Goal: Information Seeking & Learning: Check status

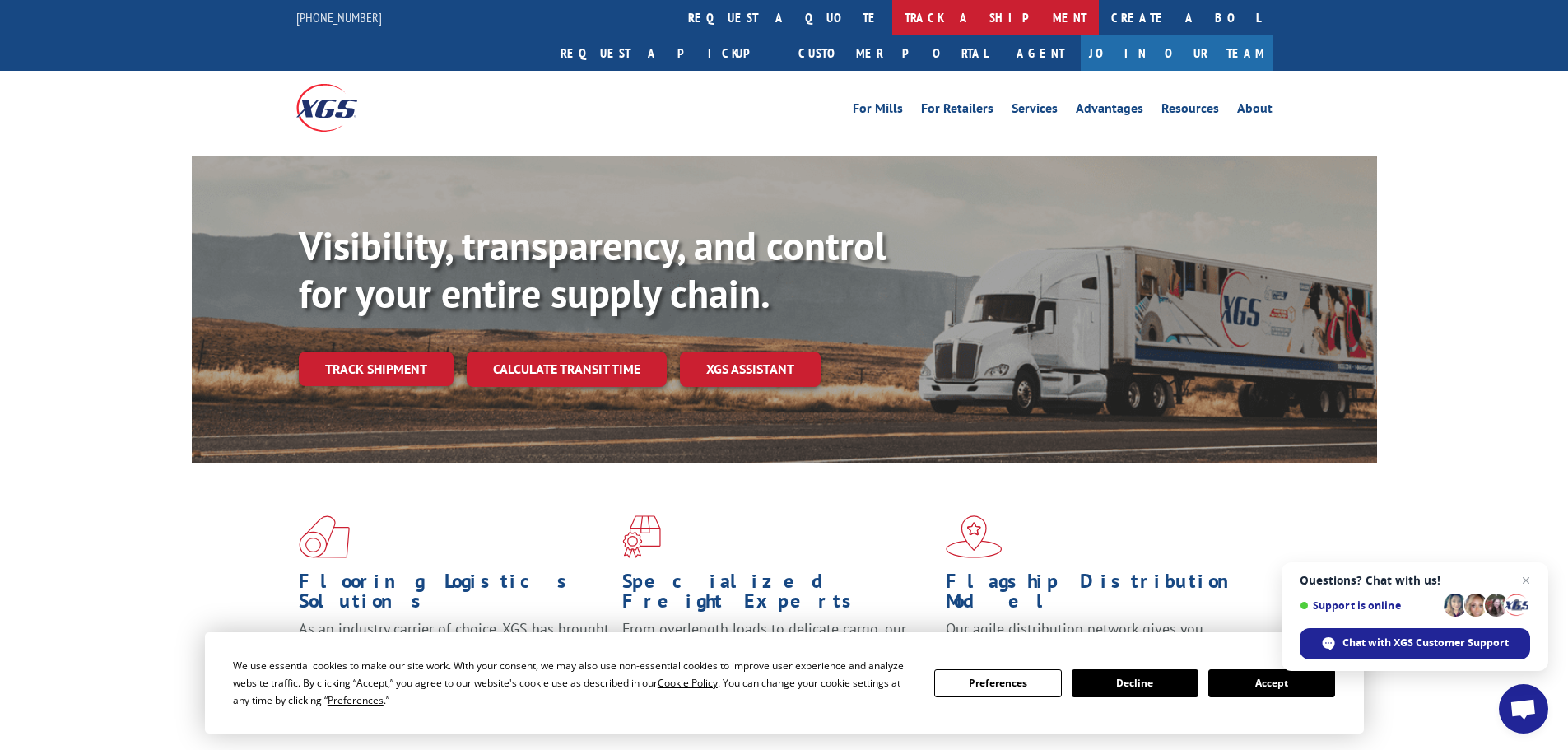
click at [892, 17] on link "track a shipment" at bounding box center [995, 17] width 206 height 36
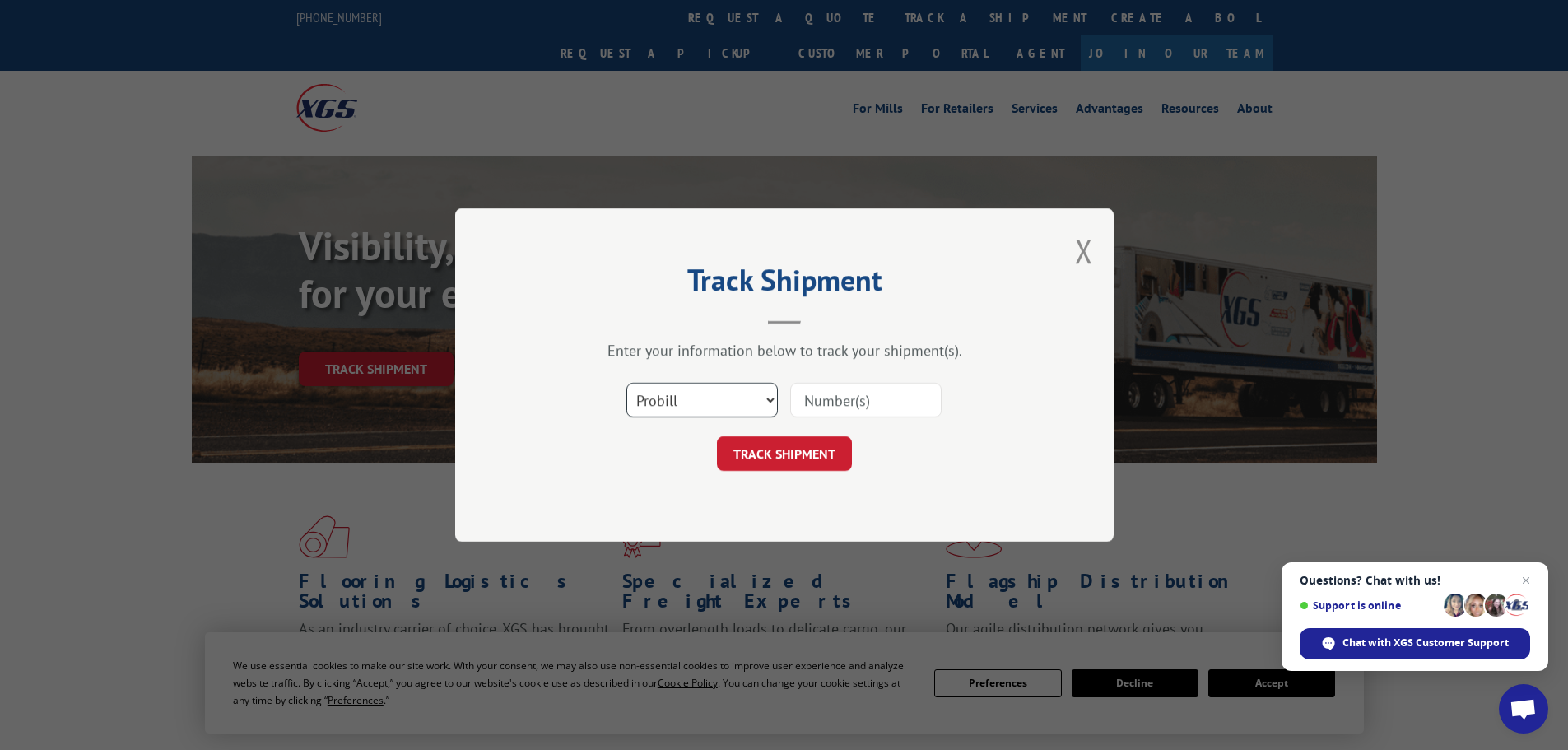
click at [669, 414] on select "Select category... Probill BOL PO" at bounding box center [702, 400] width 151 height 35
select select "bol"
click at [627, 383] on select "Select category... Probill BOL PO" at bounding box center [702, 400] width 151 height 35
click at [892, 398] on input at bounding box center [866, 400] width 151 height 35
paste input "7054874"
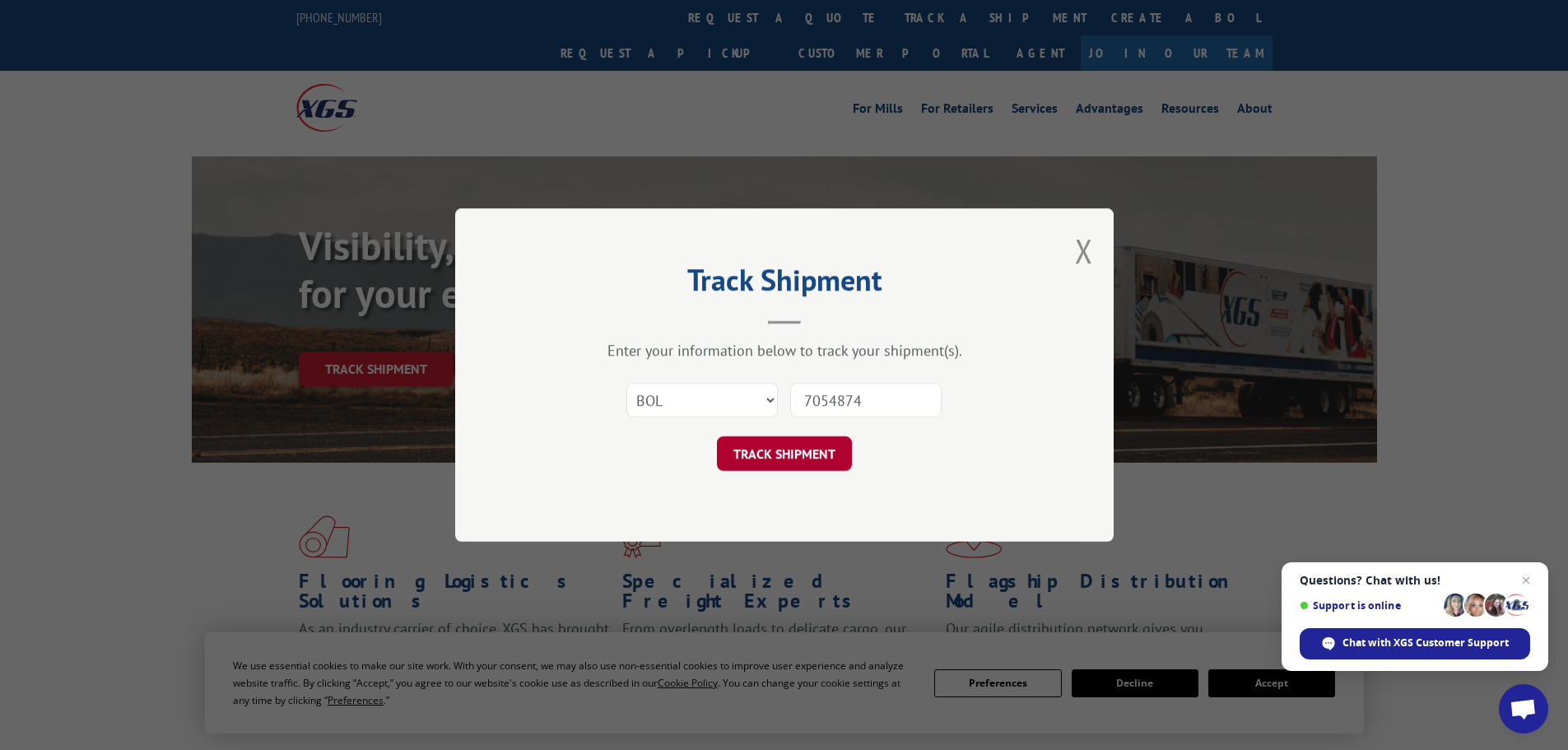
type input "7054874"
click at [803, 462] on button "TRACK SHIPMENT" at bounding box center [785, 454] width 135 height 35
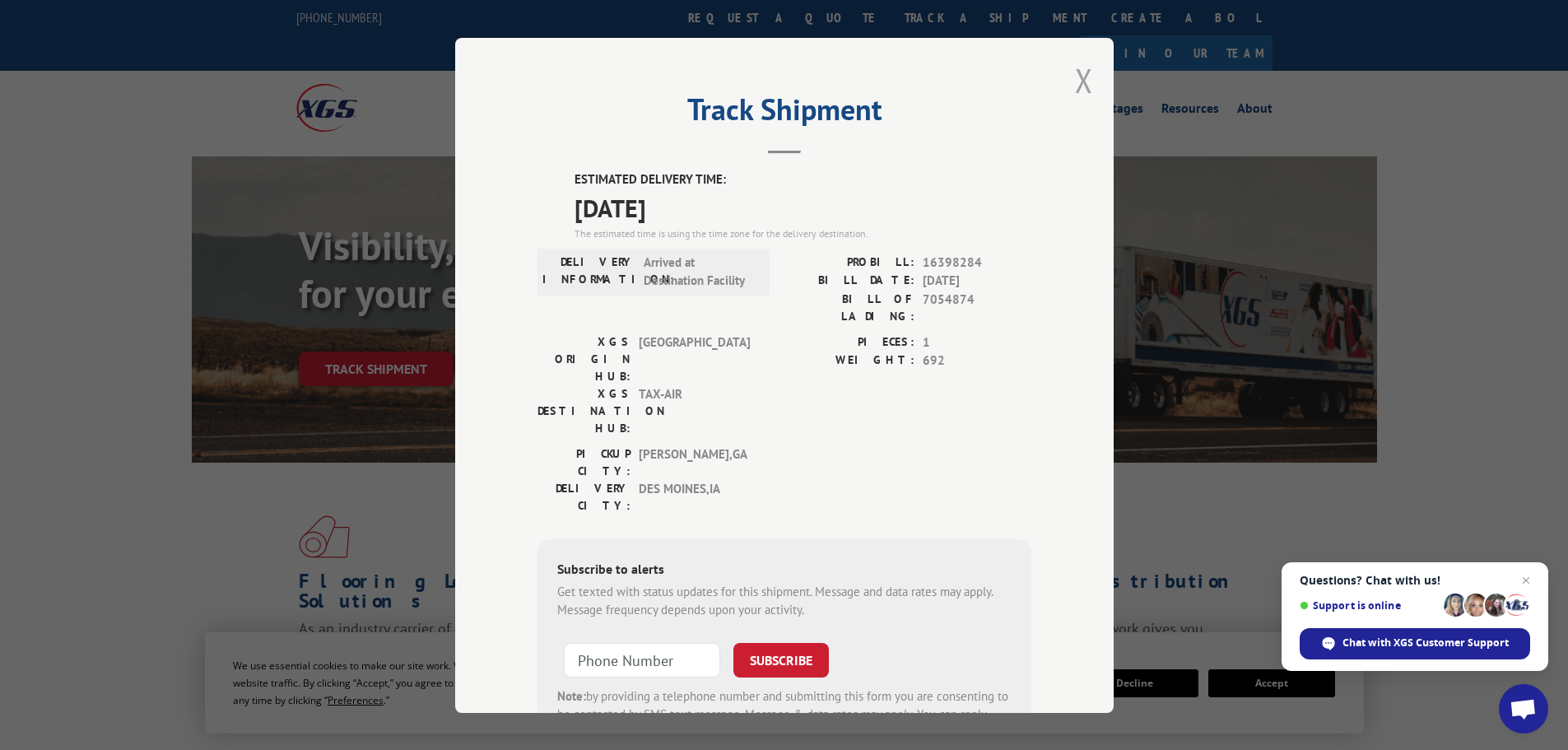
click at [1076, 76] on button "Close modal" at bounding box center [1084, 80] width 18 height 43
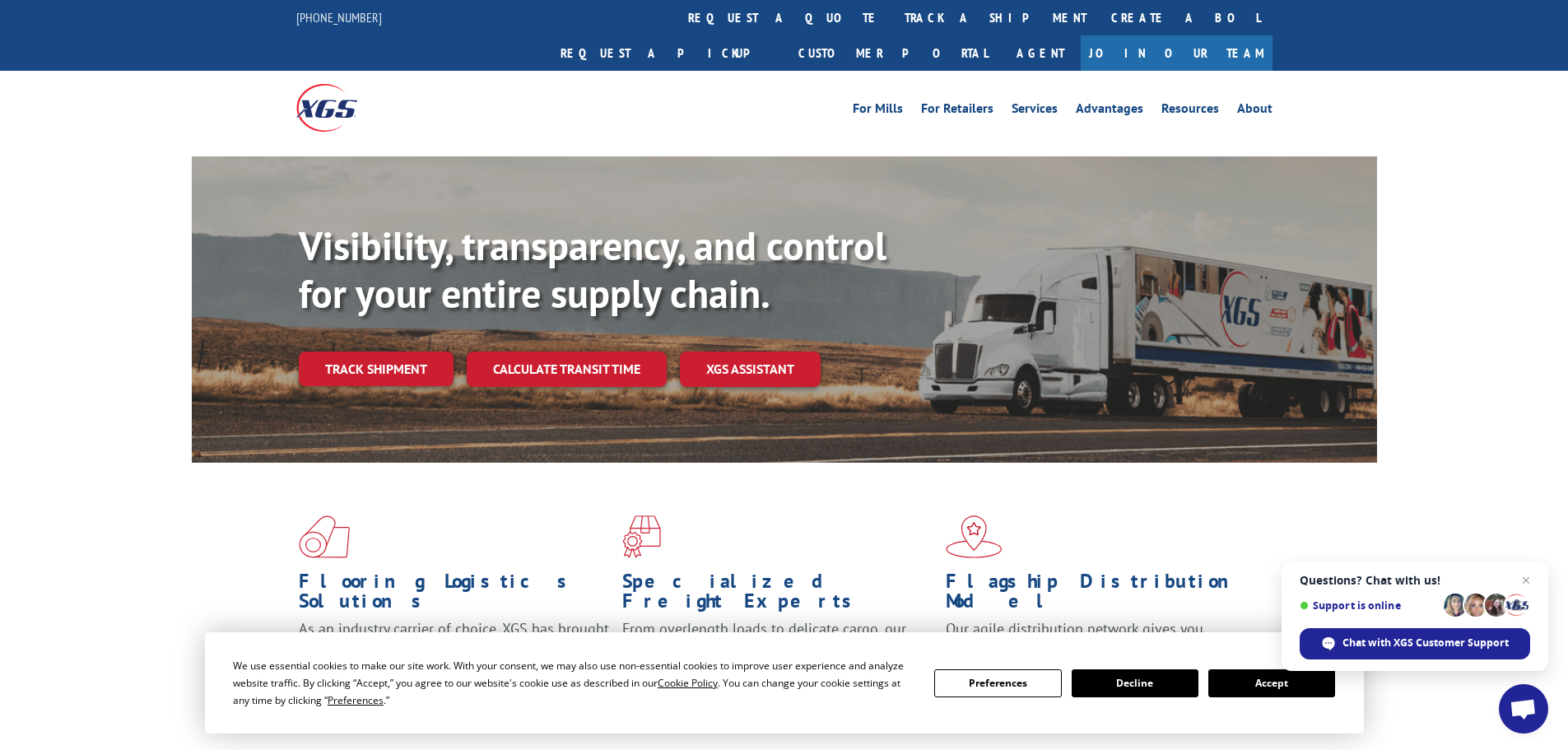
drag, startPoint x: 745, startPoint y: 24, endPoint x: 746, endPoint y: 40, distance: 16.0
click at [892, 24] on link "track a shipment" at bounding box center [995, 17] width 206 height 36
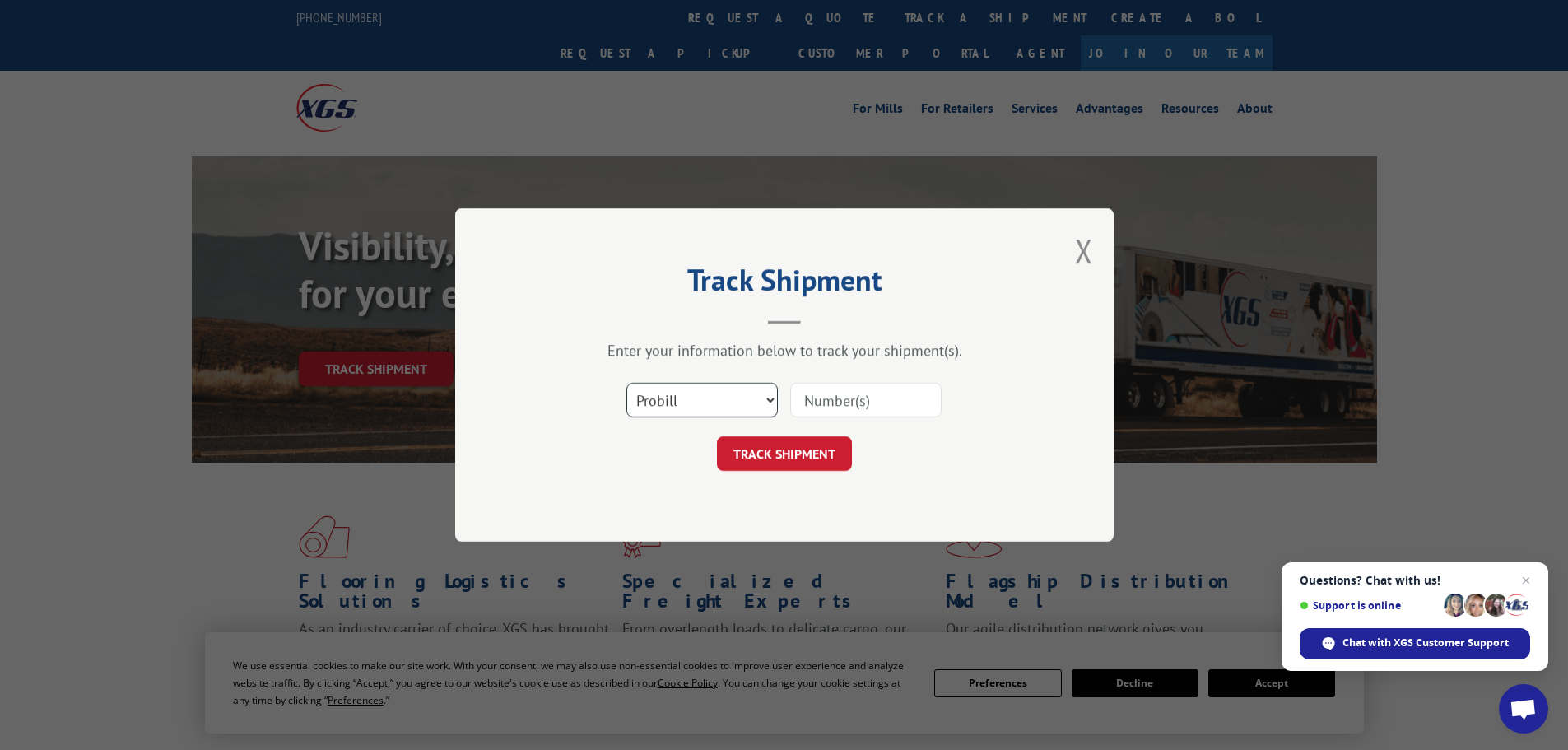
drag, startPoint x: 755, startPoint y: 400, endPoint x: 749, endPoint y: 414, distance: 15.2
click at [754, 402] on select "Select category... Probill BOL PO" at bounding box center [702, 400] width 151 height 35
select select "bol"
click at [627, 383] on select "Select category... Probill BOL PO" at bounding box center [702, 400] width 151 height 35
click at [808, 404] on input at bounding box center [866, 400] width 151 height 35
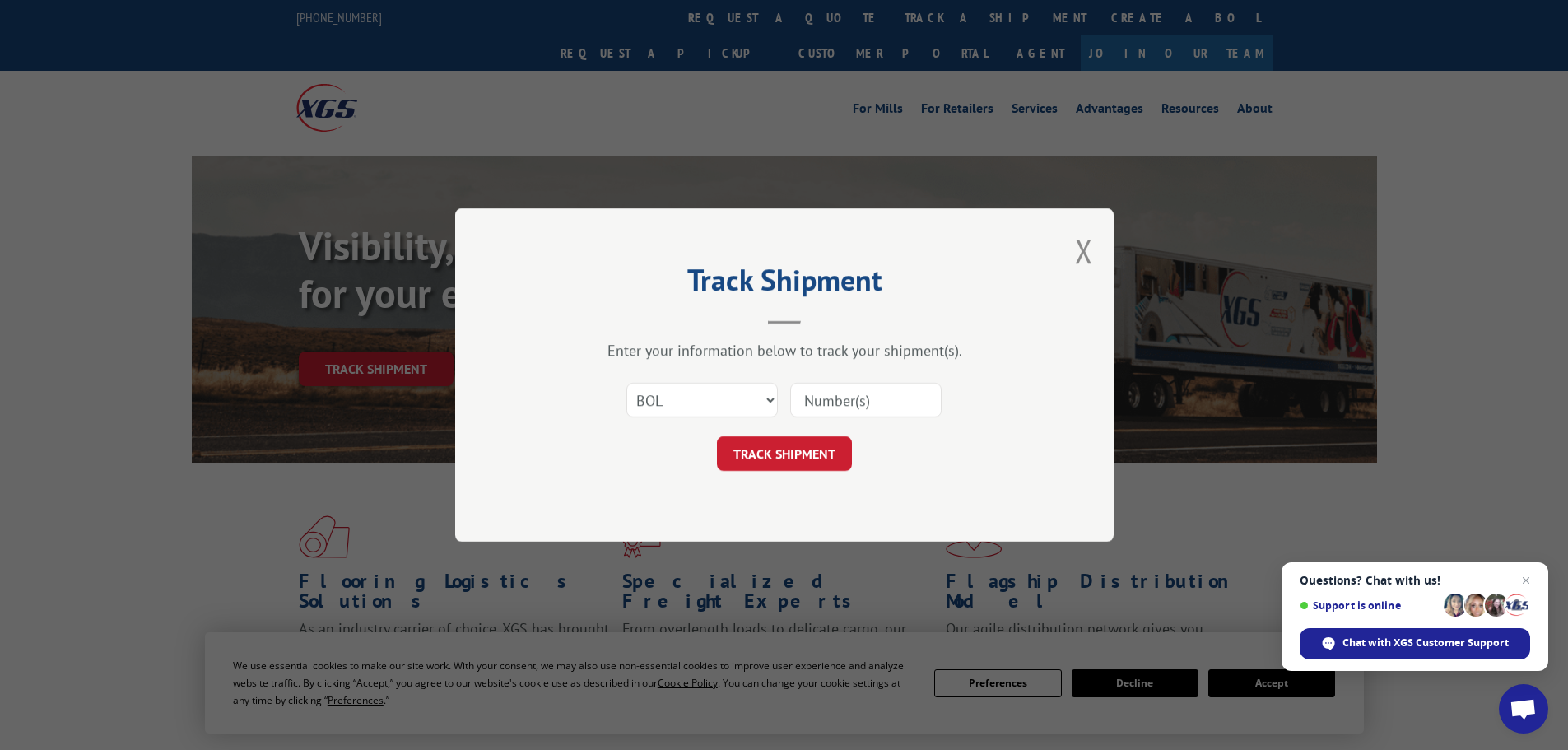
paste input "7065017"
type input "7065017"
click at [798, 452] on button "TRACK SHIPMENT" at bounding box center [785, 454] width 135 height 35
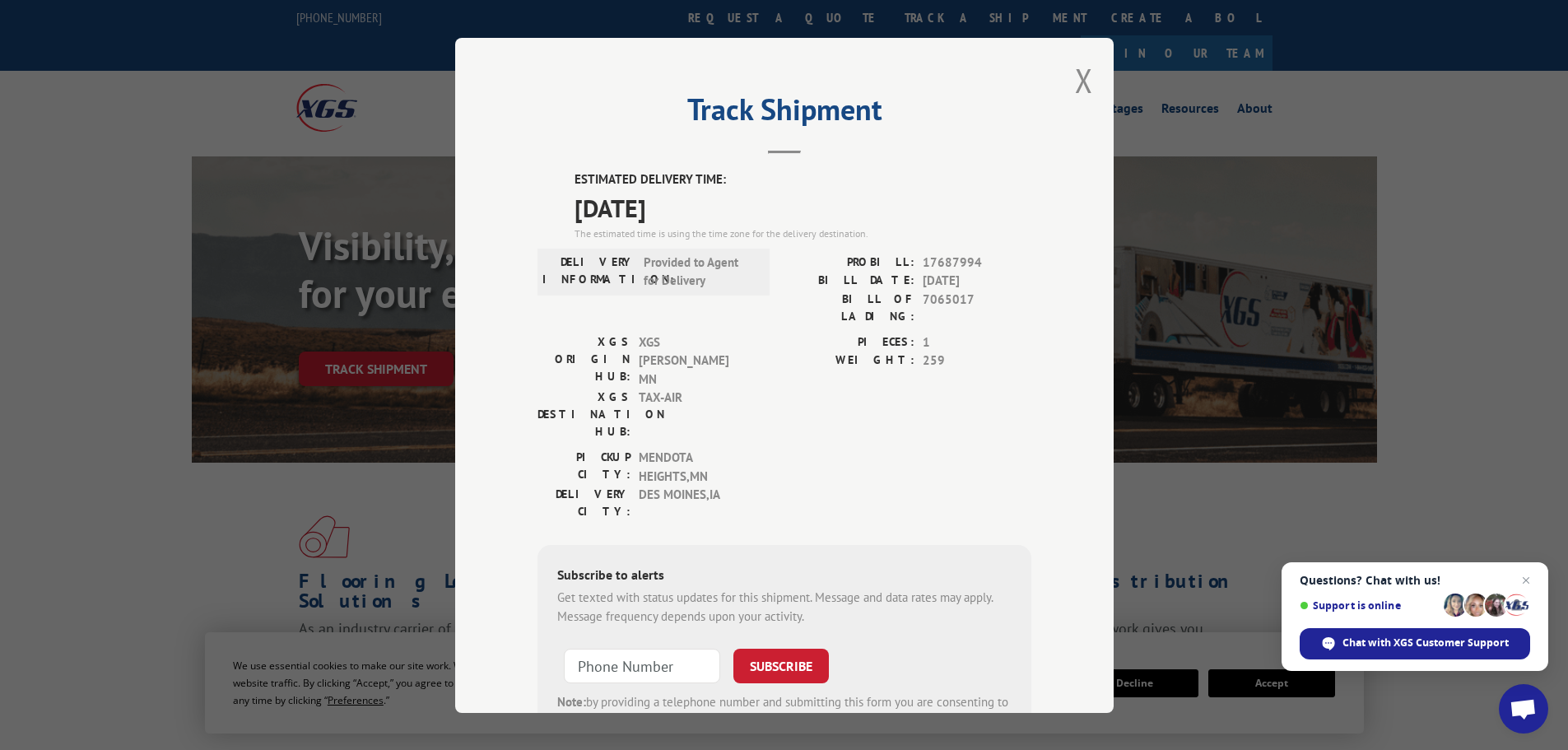
drag, startPoint x: 1076, startPoint y: 95, endPoint x: 822, endPoint y: 93, distance: 254.0
click at [1075, 94] on button "Close modal" at bounding box center [1084, 80] width 18 height 43
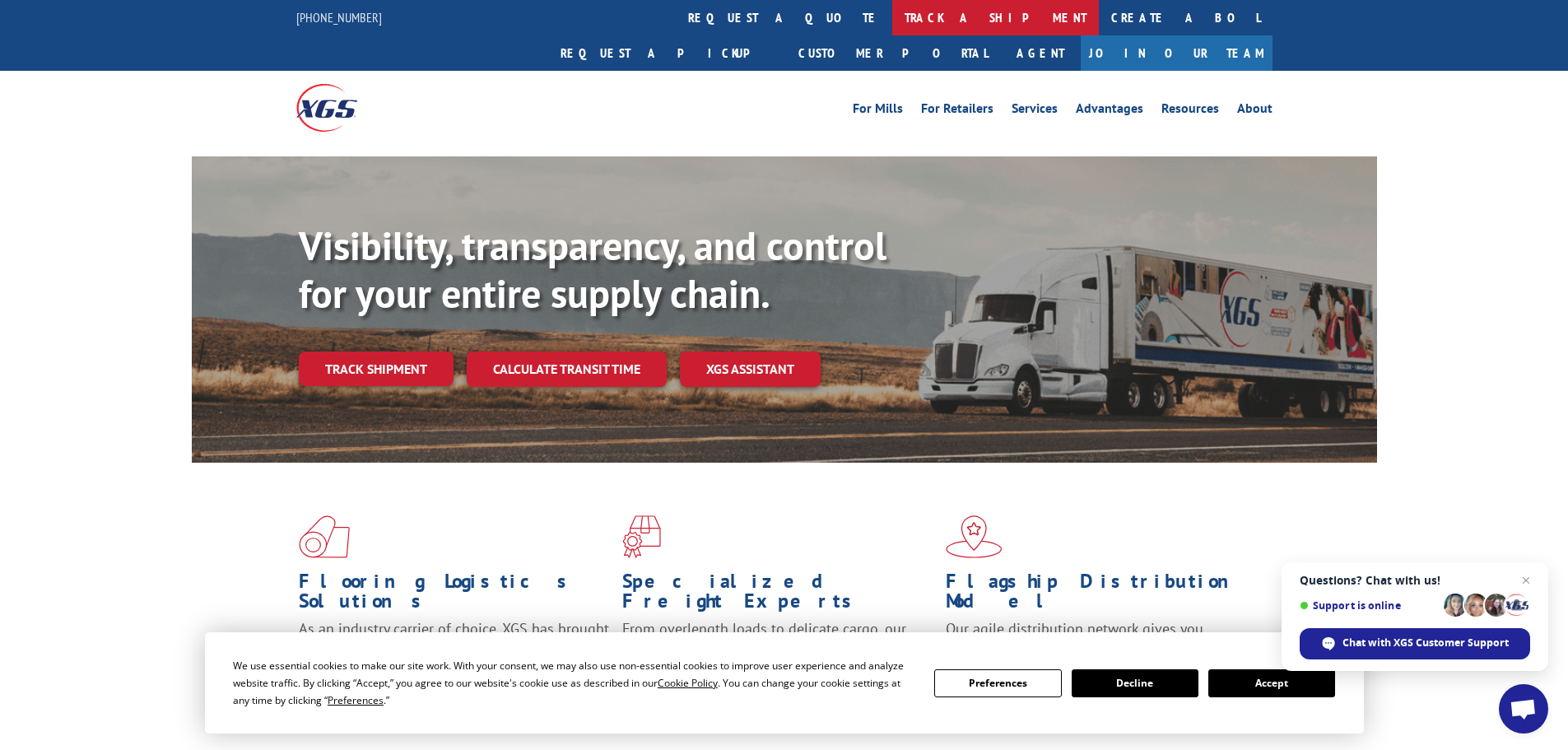
click at [892, 19] on link "track a shipment" at bounding box center [995, 17] width 206 height 36
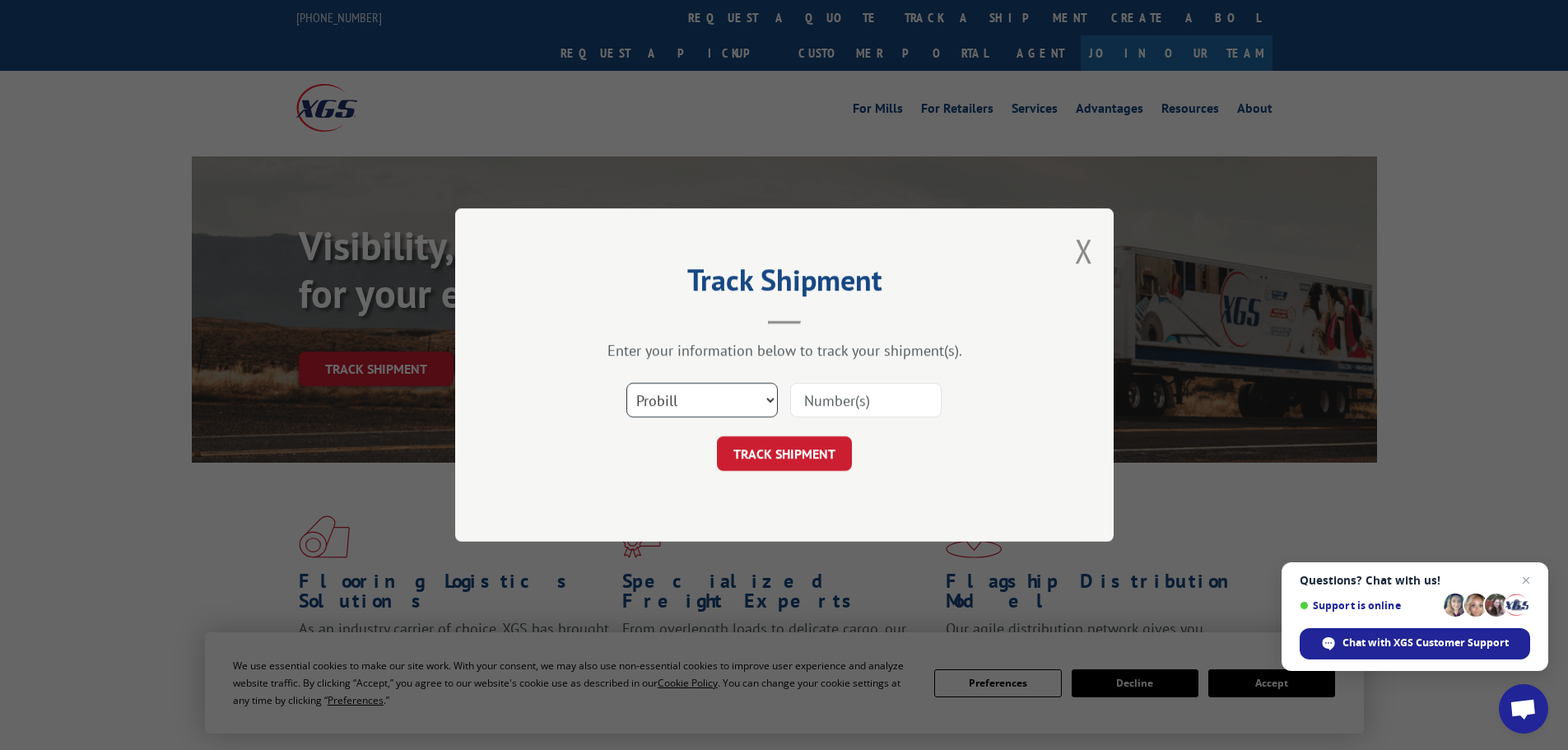
click at [666, 405] on select "Select category... Probill BOL PO" at bounding box center [702, 400] width 151 height 35
select select "bol"
click at [627, 383] on select "Select category... Probill BOL PO" at bounding box center [702, 400] width 151 height 35
click at [875, 397] on input at bounding box center [866, 400] width 151 height 35
paste input "5560229"
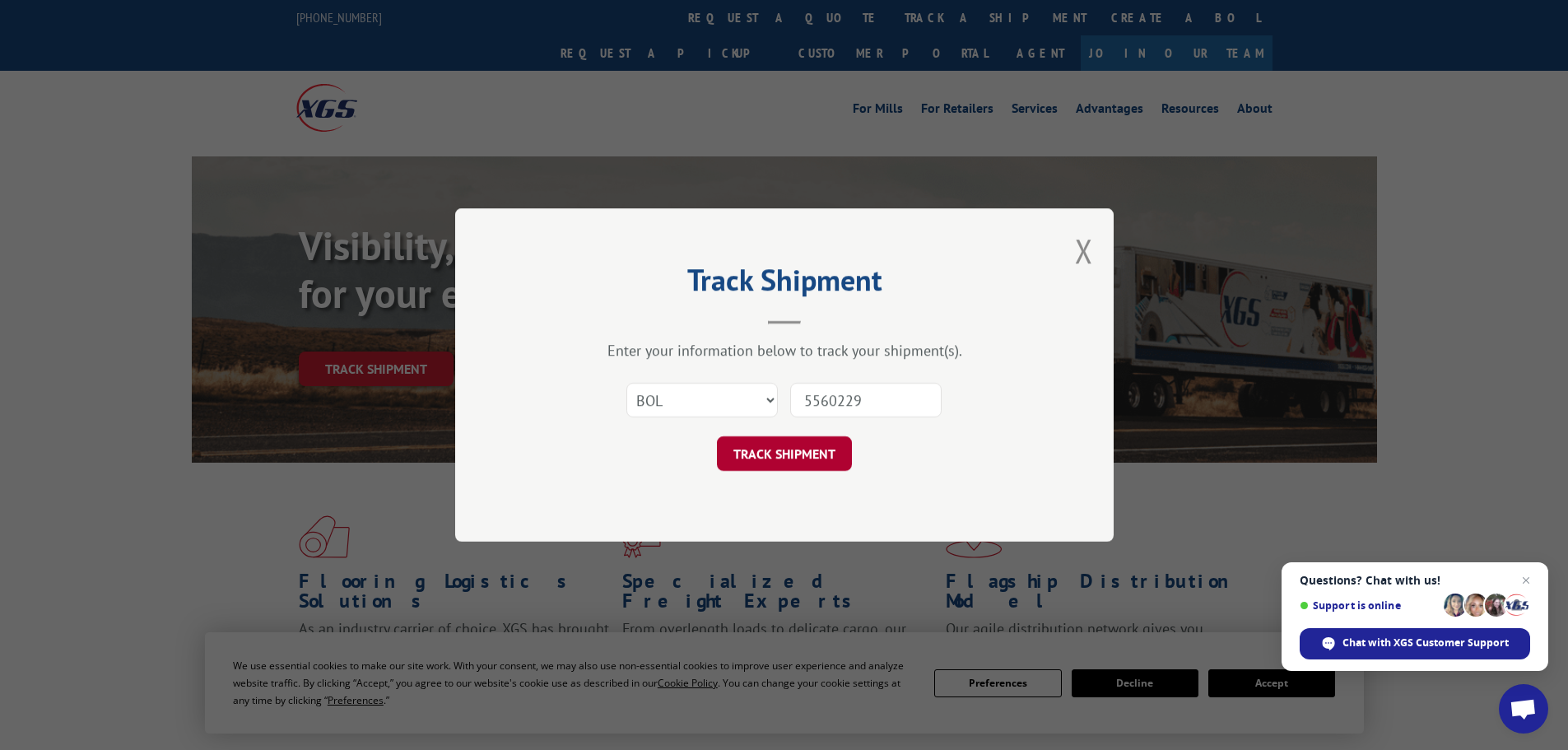
type input "5560229"
click at [809, 464] on button "TRACK SHIPMENT" at bounding box center [785, 454] width 135 height 35
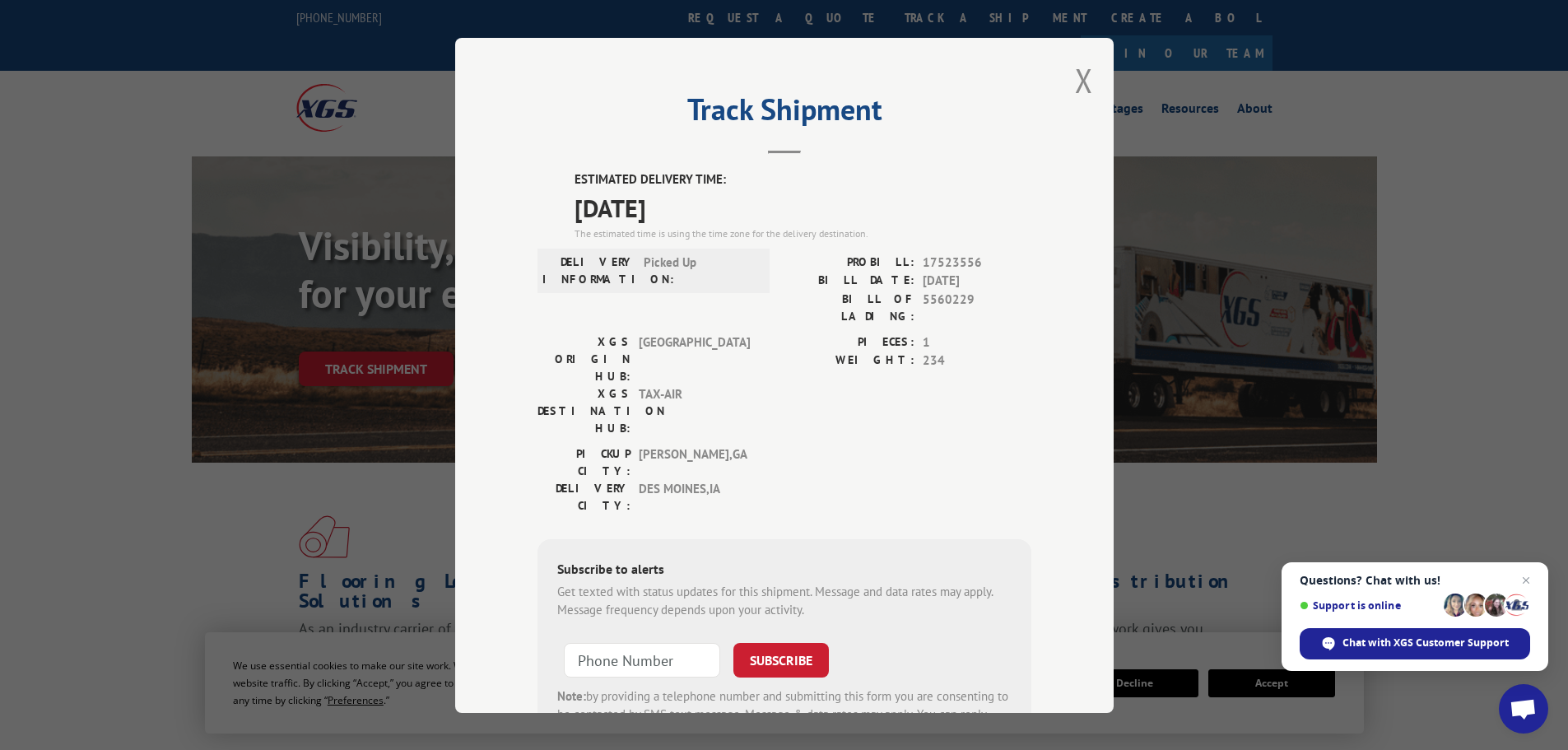
click at [1088, 97] on div "Track Shipment ESTIMATED DELIVERY TIME: [DATE] The estimated time is using the …" at bounding box center [784, 375] width 659 height 675
click at [1087, 88] on div "Track Shipment ESTIMATED DELIVERY TIME: [DATE] The estimated time is using the …" at bounding box center [784, 375] width 659 height 675
click at [1078, 87] on button "Close modal" at bounding box center [1084, 80] width 18 height 43
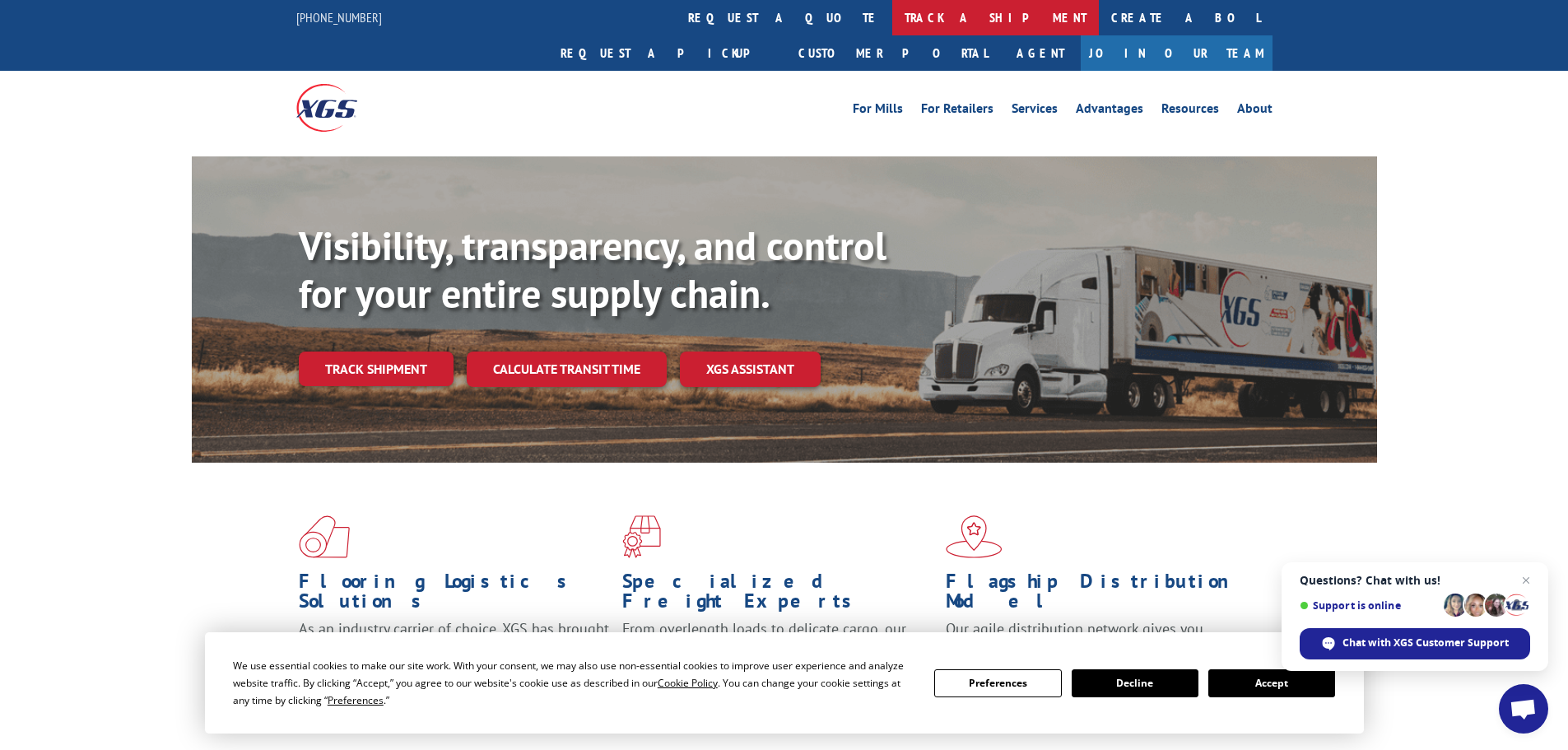
click at [892, 19] on link "track a shipment" at bounding box center [995, 17] width 206 height 36
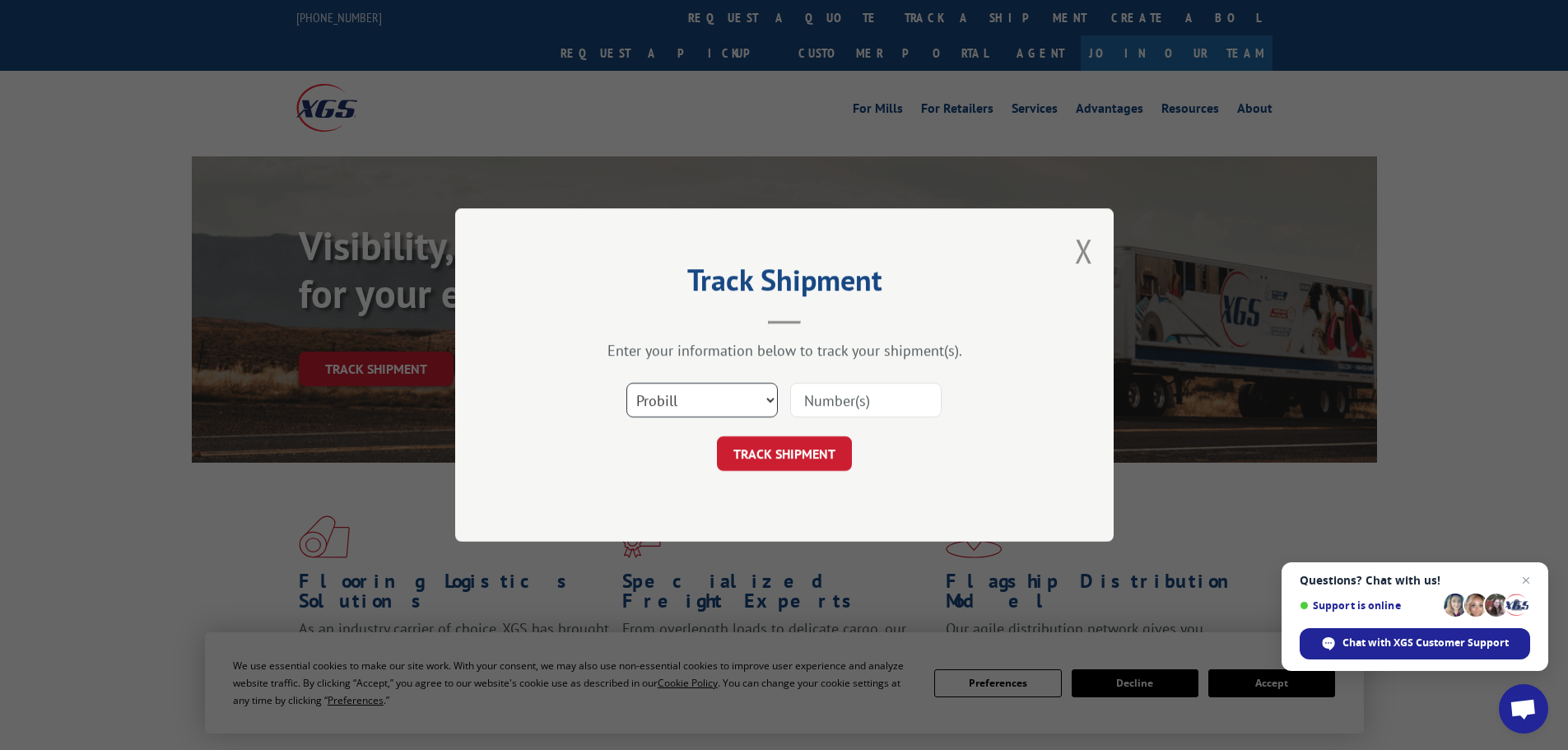
drag, startPoint x: 697, startPoint y: 405, endPoint x: 696, endPoint y: 416, distance: 11.0
click at [697, 405] on select "Select category... Probill BOL PO" at bounding box center [702, 400] width 151 height 35
select select "bol"
click at [627, 383] on select "Select category... Probill BOL PO" at bounding box center [702, 400] width 151 height 35
click at [829, 409] on input at bounding box center [866, 400] width 151 height 35
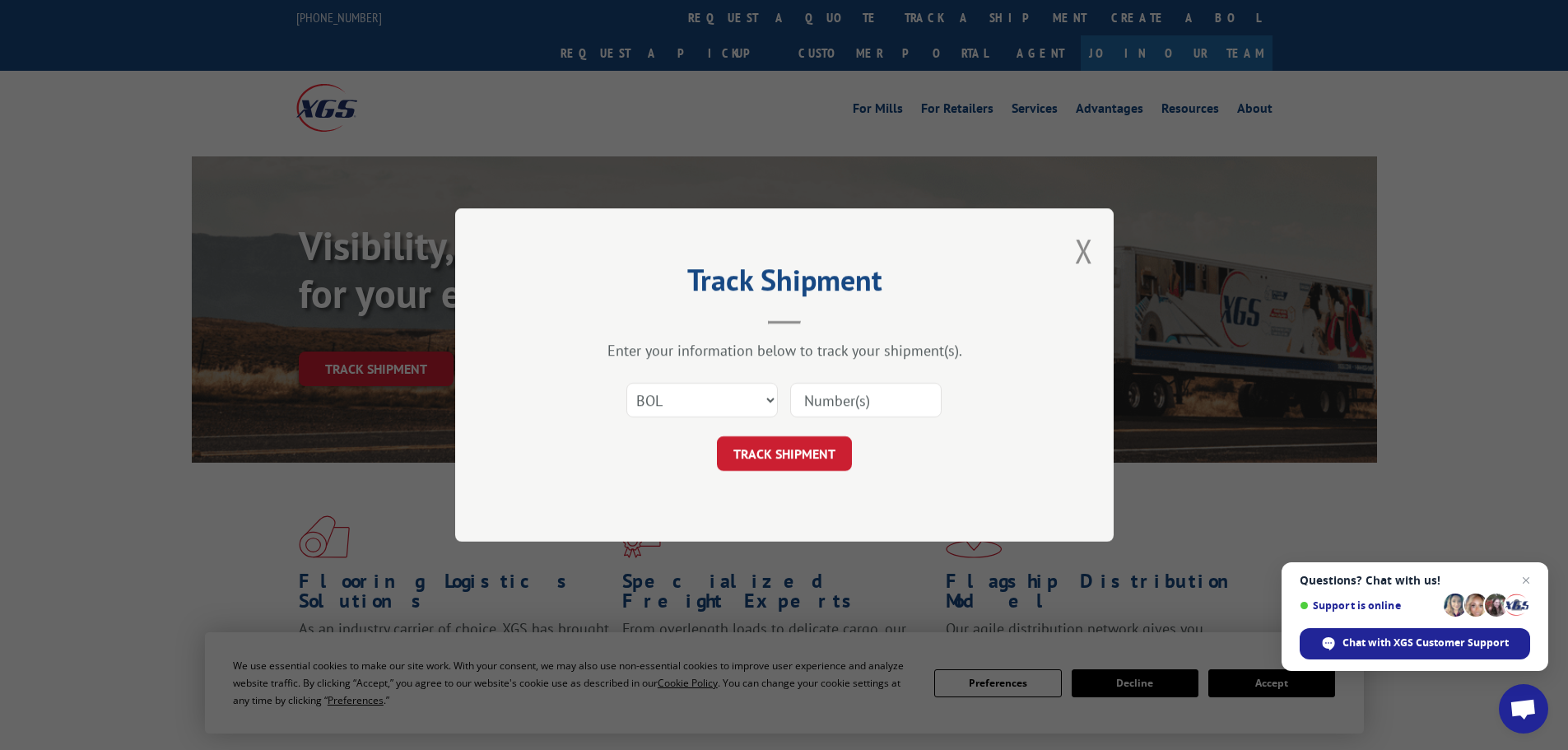
paste input "7060713"
type input "7060713"
click at [820, 460] on button "TRACK SHIPMENT" at bounding box center [785, 454] width 135 height 35
